Goal: Information Seeking & Learning: Understand process/instructions

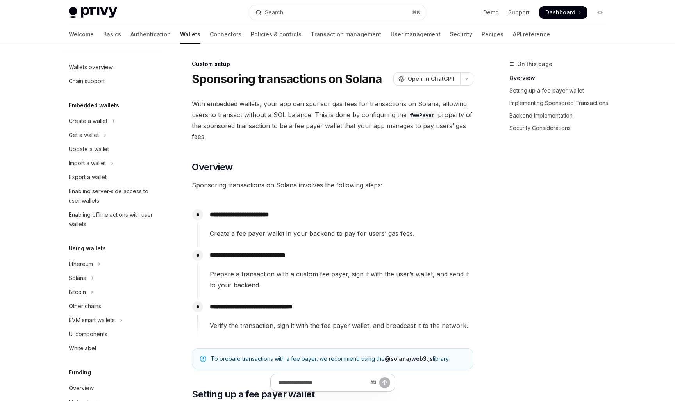
scroll to position [317, 0]
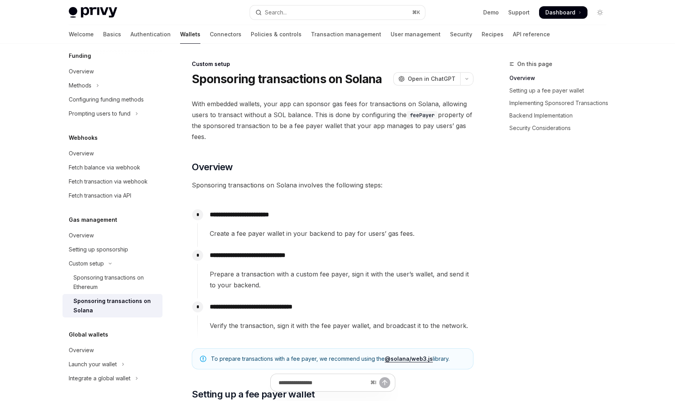
click at [563, 253] on div "On this page Overview Setting up a fee payer wallet Implementing Sponsored Tran…" at bounding box center [553, 230] width 119 height 342
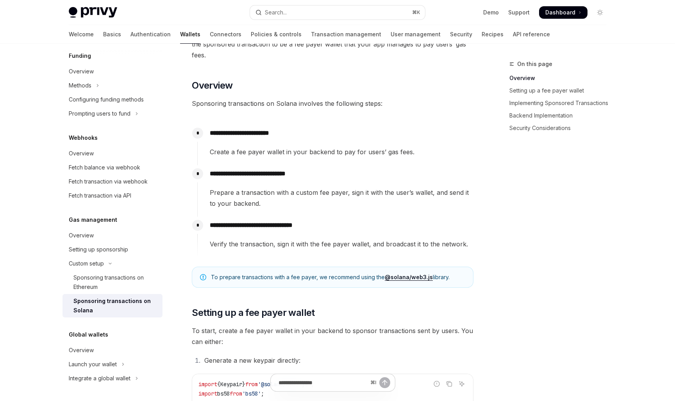
scroll to position [82, 0]
click at [330, 188] on span "Prepare a transaction with a custom fee payer, sign it with the user’s wallet, …" at bounding box center [341, 198] width 263 height 22
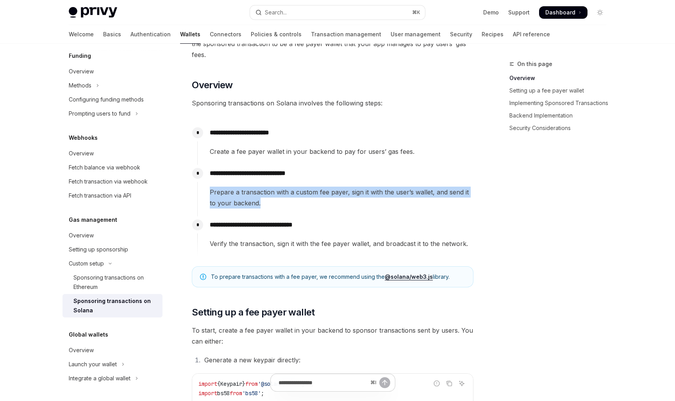
click at [330, 188] on span "Prepare a transaction with a custom fee payer, sign it with the user’s wallet, …" at bounding box center [341, 198] width 263 height 22
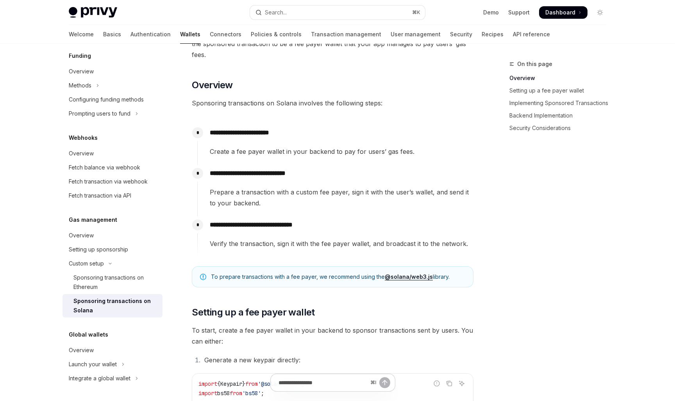
click at [330, 188] on span "Prepare a transaction with a custom fee payer, sign it with the user’s wallet, …" at bounding box center [341, 198] width 263 height 22
click at [351, 193] on span "Prepare a transaction with a custom fee payer, sign it with the user’s wallet, …" at bounding box center [341, 198] width 263 height 22
copy span "sign"
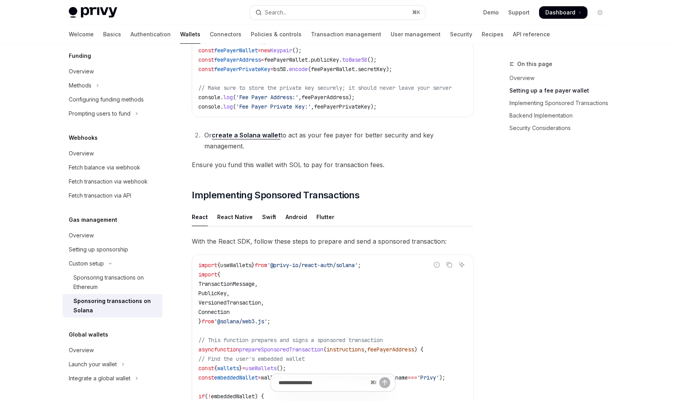
scroll to position [455, 0]
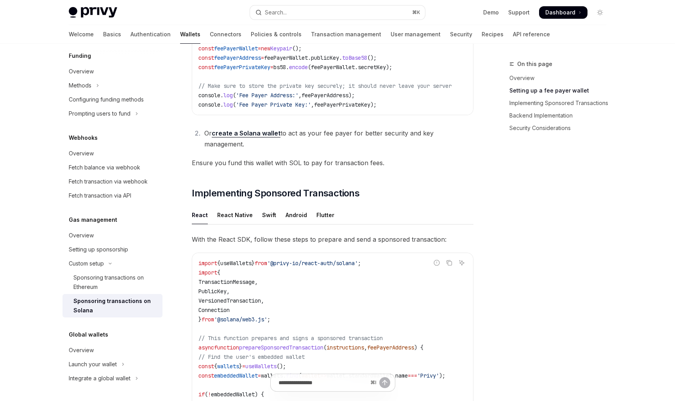
click at [252, 134] on link "create a Solana wallet" at bounding box center [246, 133] width 69 height 8
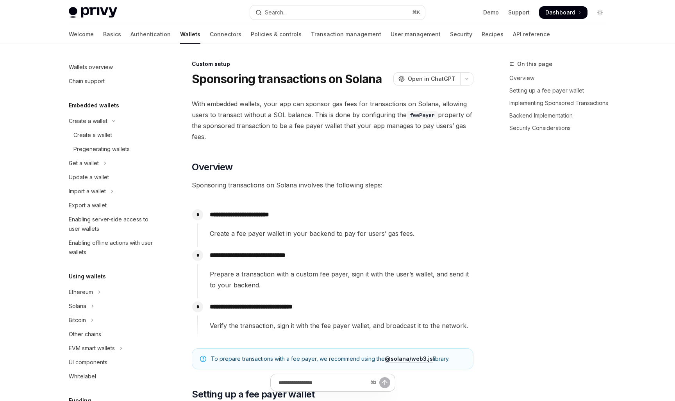
type textarea "*"
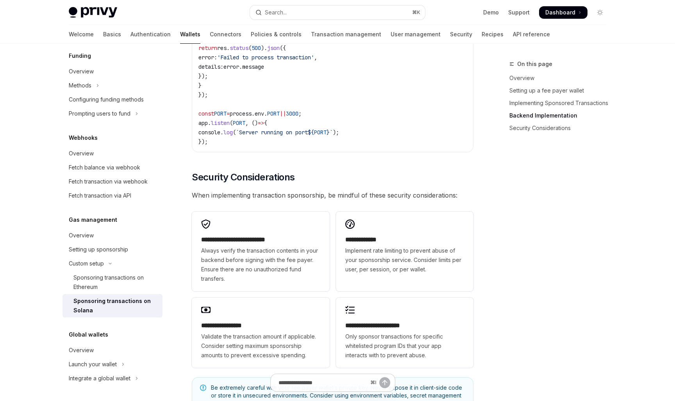
scroll to position [2088, 0]
